Goal: Communication & Community: Answer question/provide support

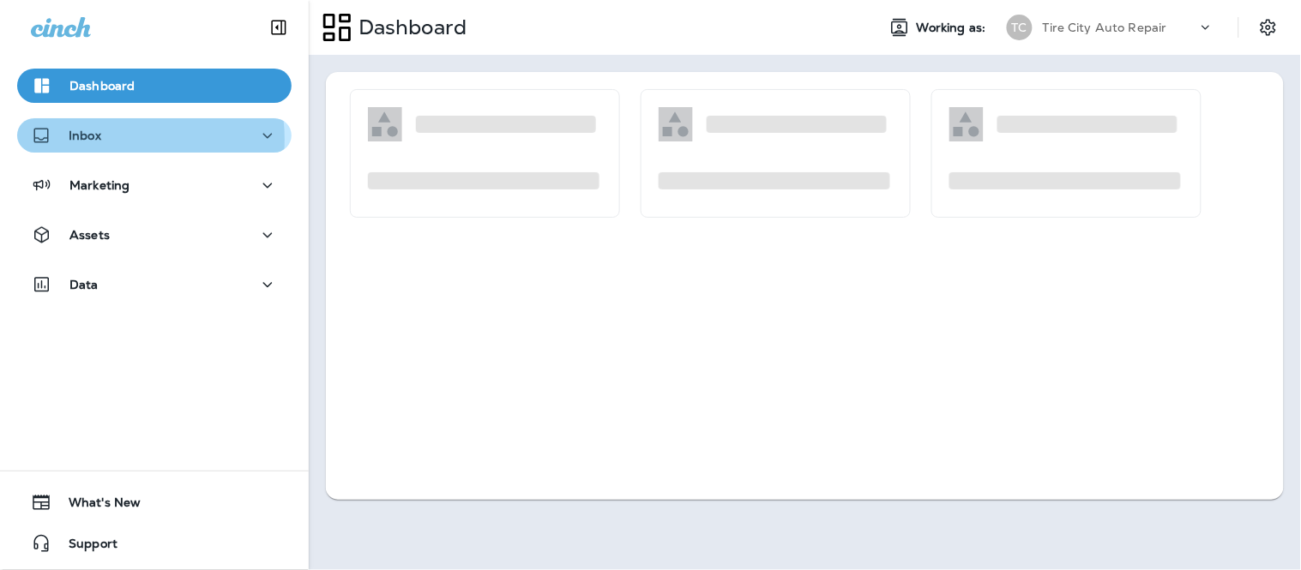
click at [123, 139] on div "Inbox" at bounding box center [154, 135] width 247 height 21
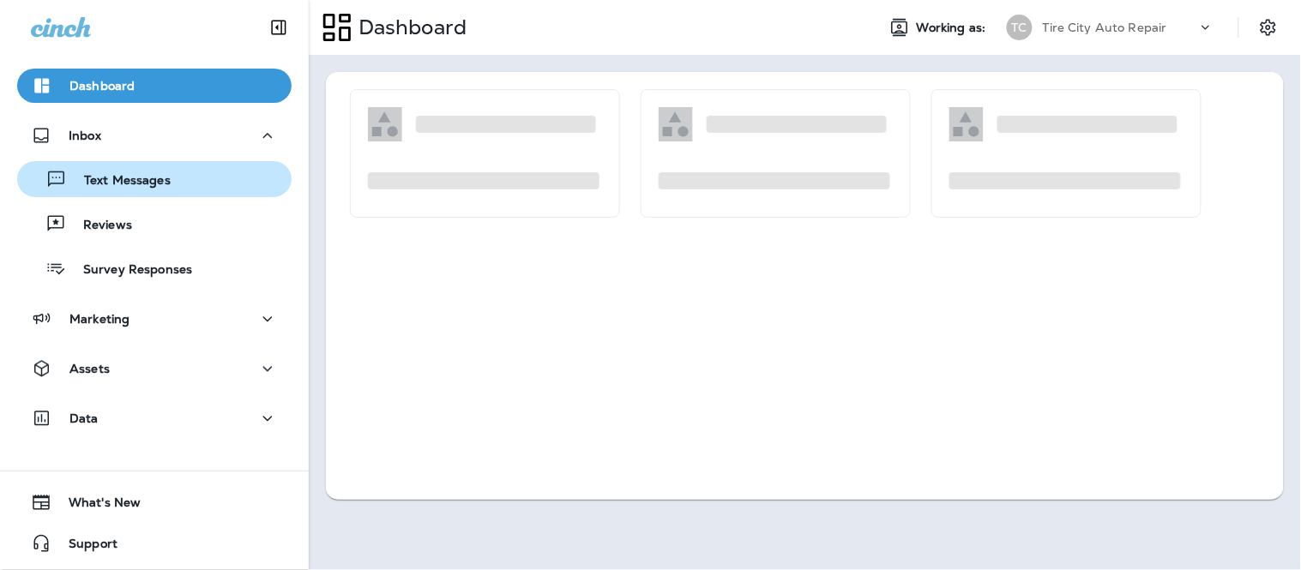
click at [115, 180] on p "Text Messages" at bounding box center [119, 181] width 104 height 16
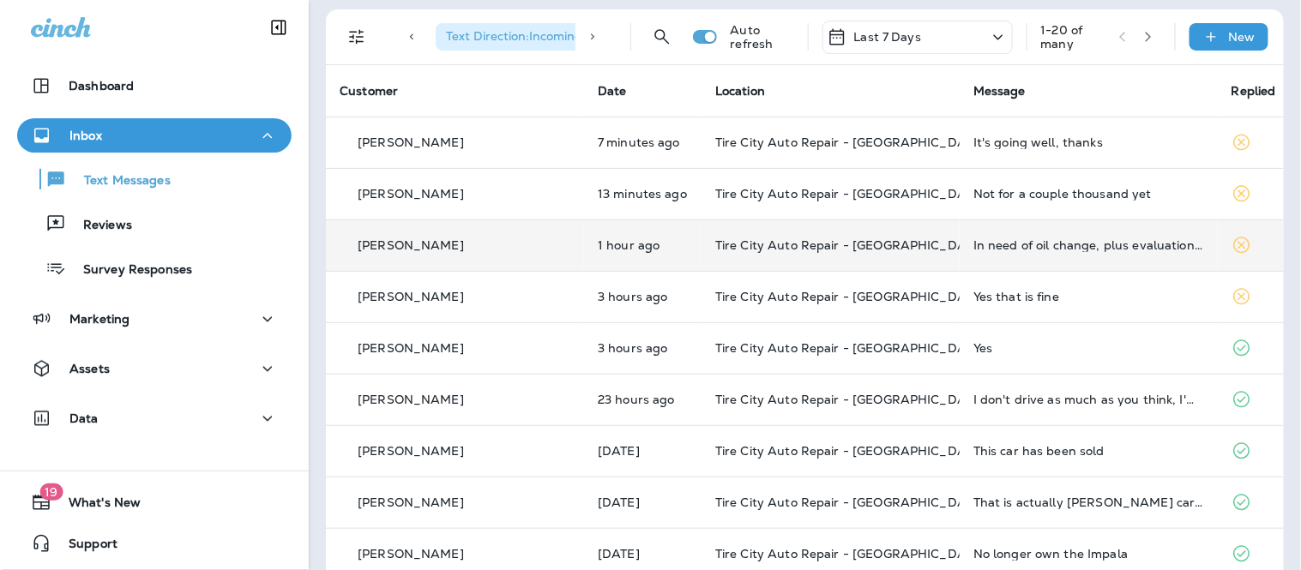
scroll to position [95, 0]
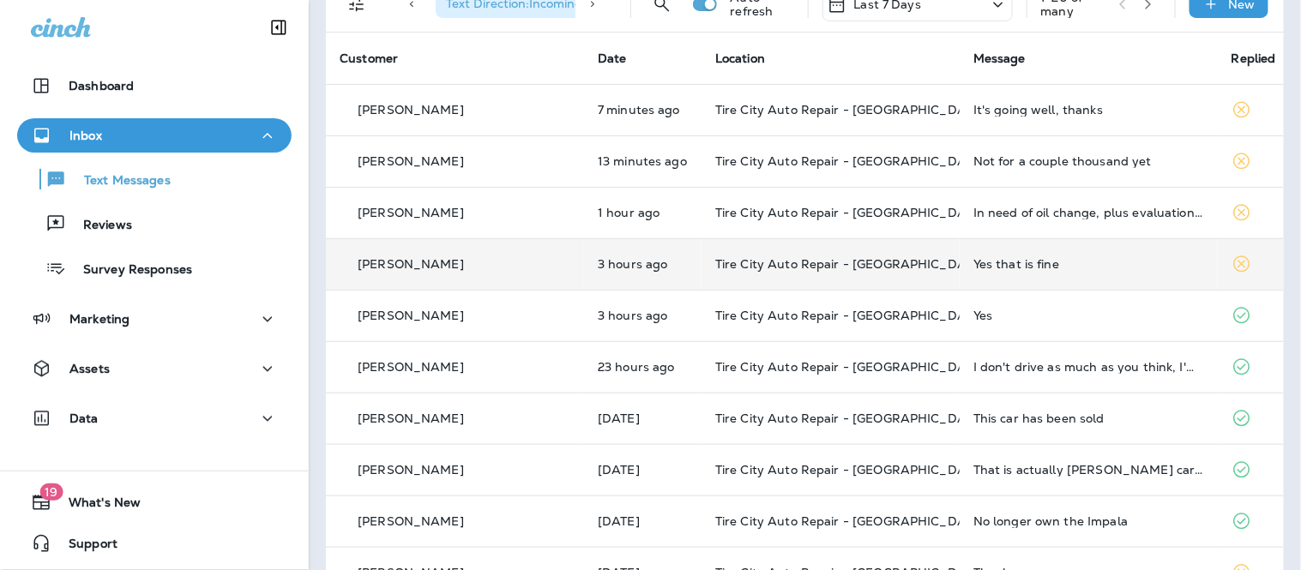
click at [960, 277] on td "Yes that is fine" at bounding box center [1089, 263] width 258 height 51
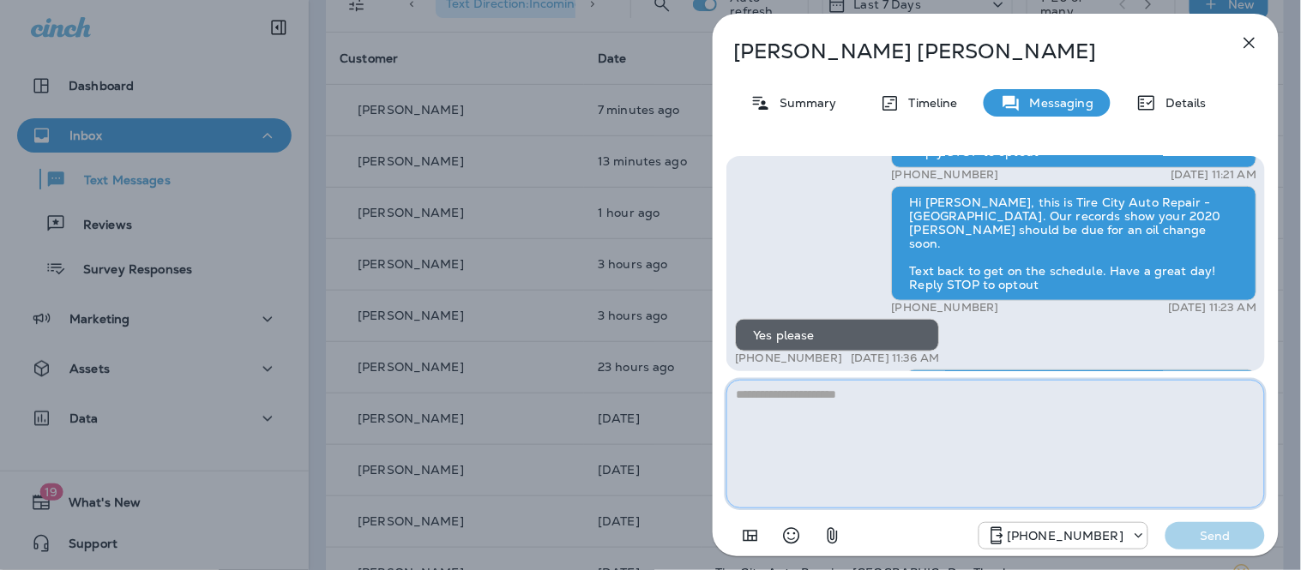
scroll to position [-190, 0]
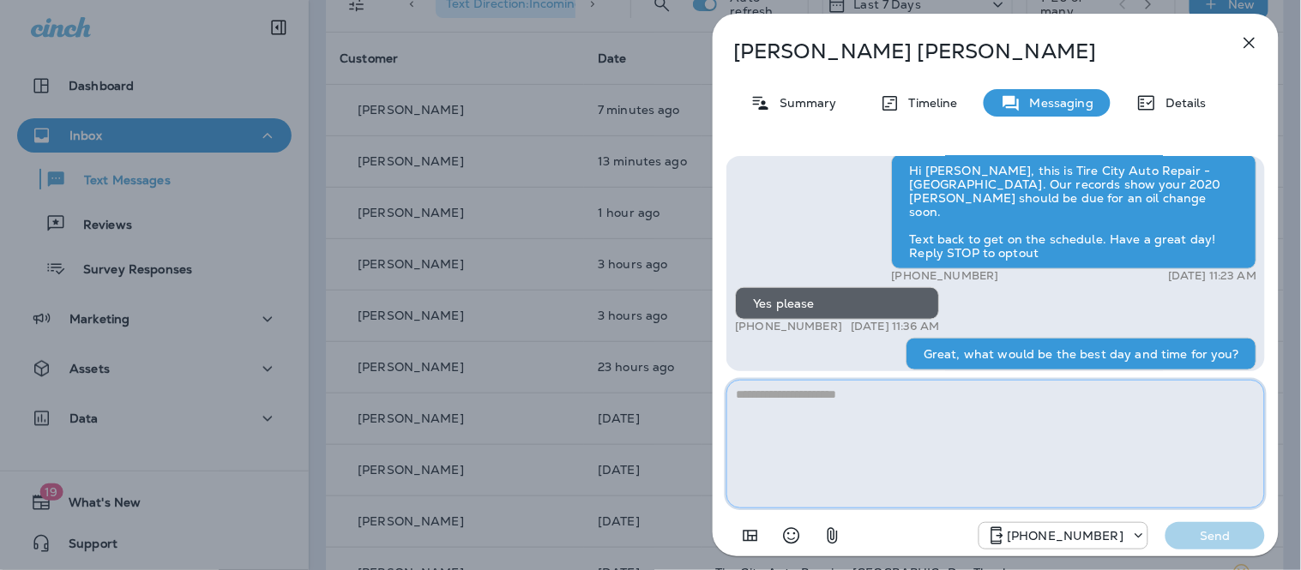
click at [818, 463] on textarea at bounding box center [995, 444] width 539 height 129
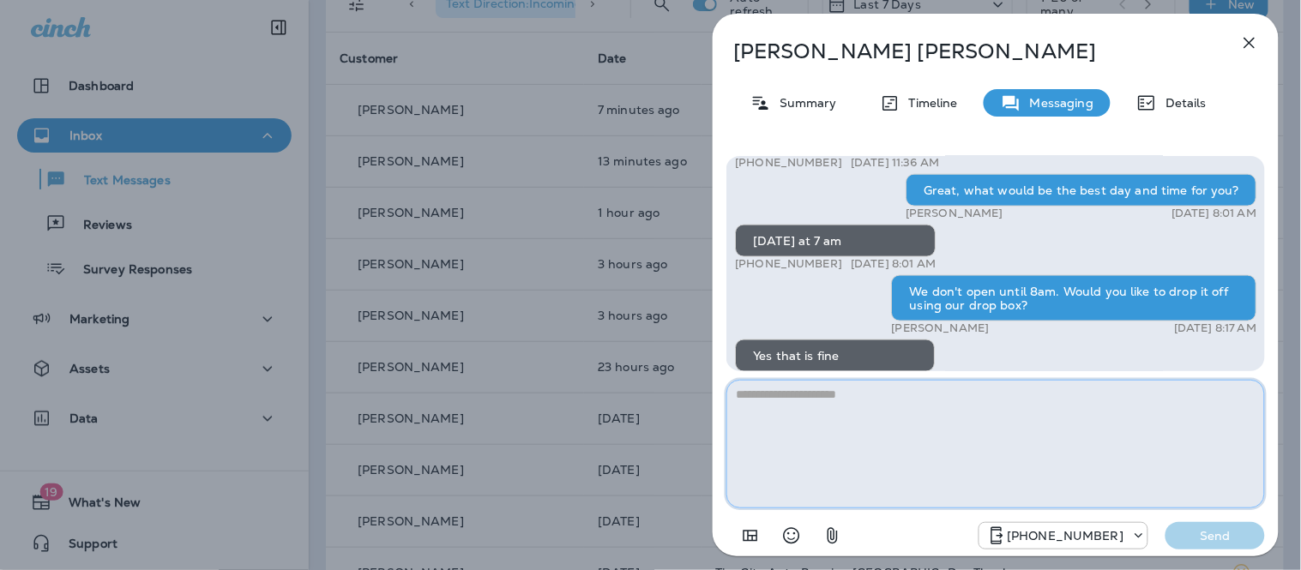
scroll to position [1, 0]
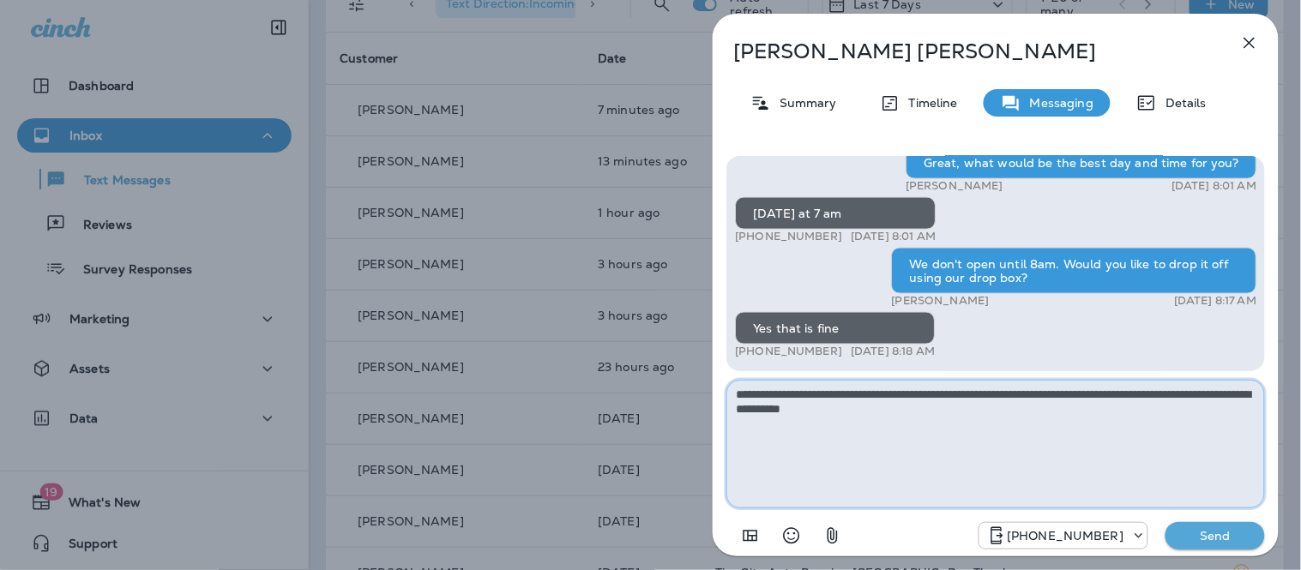
click at [932, 396] on textarea "**********" at bounding box center [995, 444] width 539 height 129
type textarea "**********"
click at [1241, 541] on p "Send" at bounding box center [1215, 535] width 72 height 15
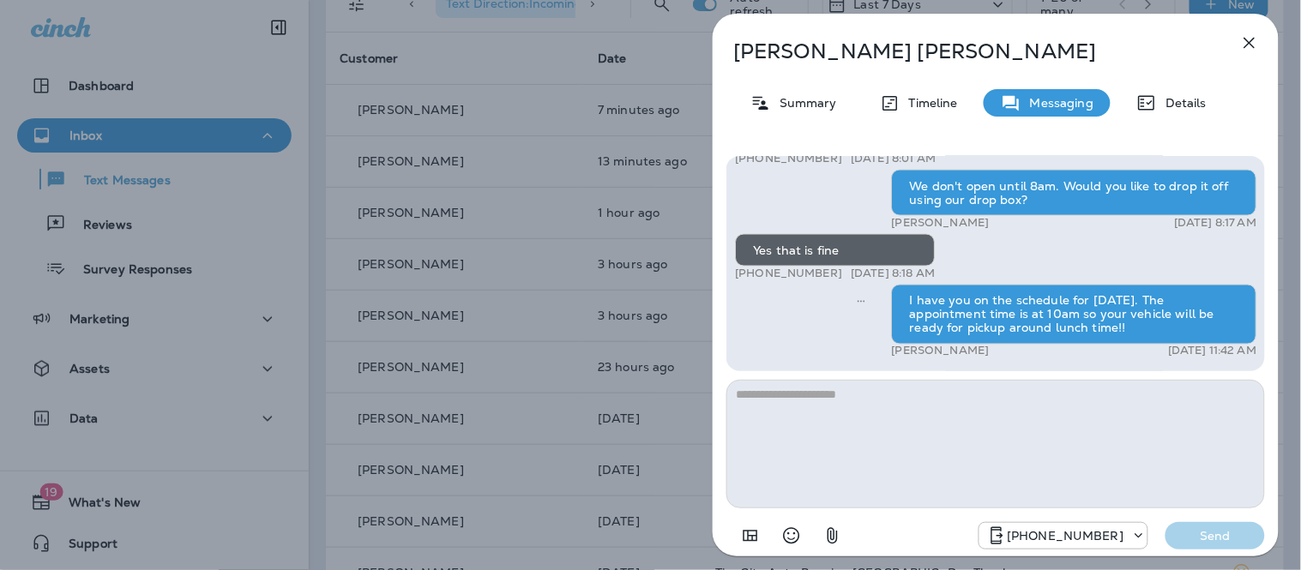
click at [1240, 35] on icon "button" at bounding box center [1249, 43] width 21 height 21
